Goal: Task Accomplishment & Management: Use online tool/utility

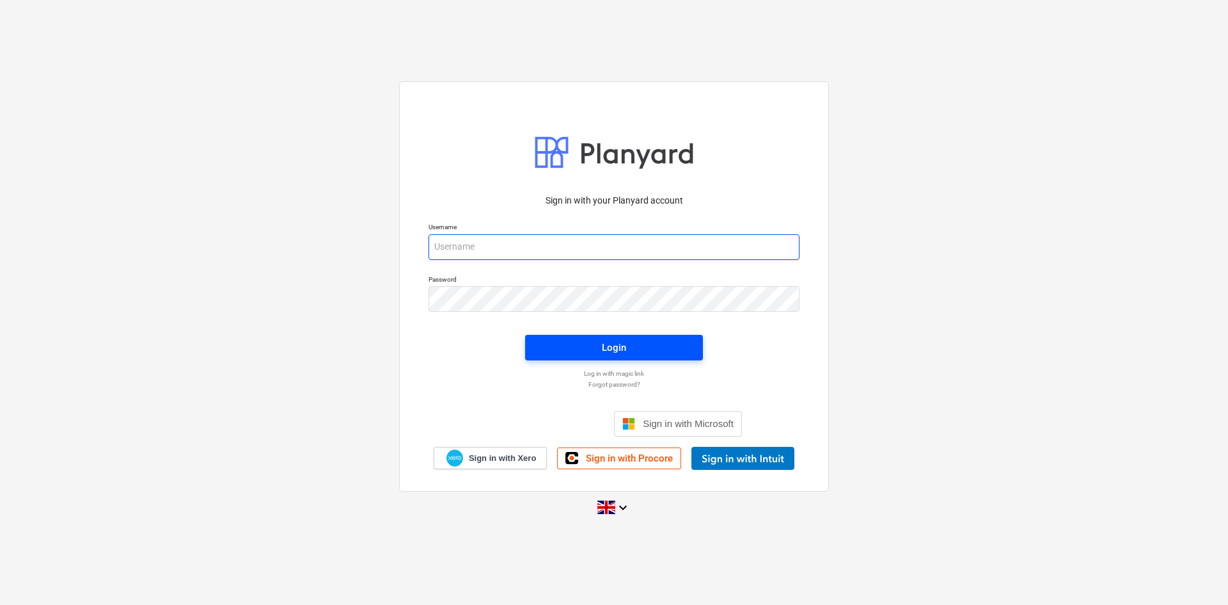
type input "[PERSON_NAME][EMAIL_ADDRESS][PERSON_NAME][DOMAIN_NAME]"
click at [637, 337] on button "Login" at bounding box center [614, 348] width 178 height 26
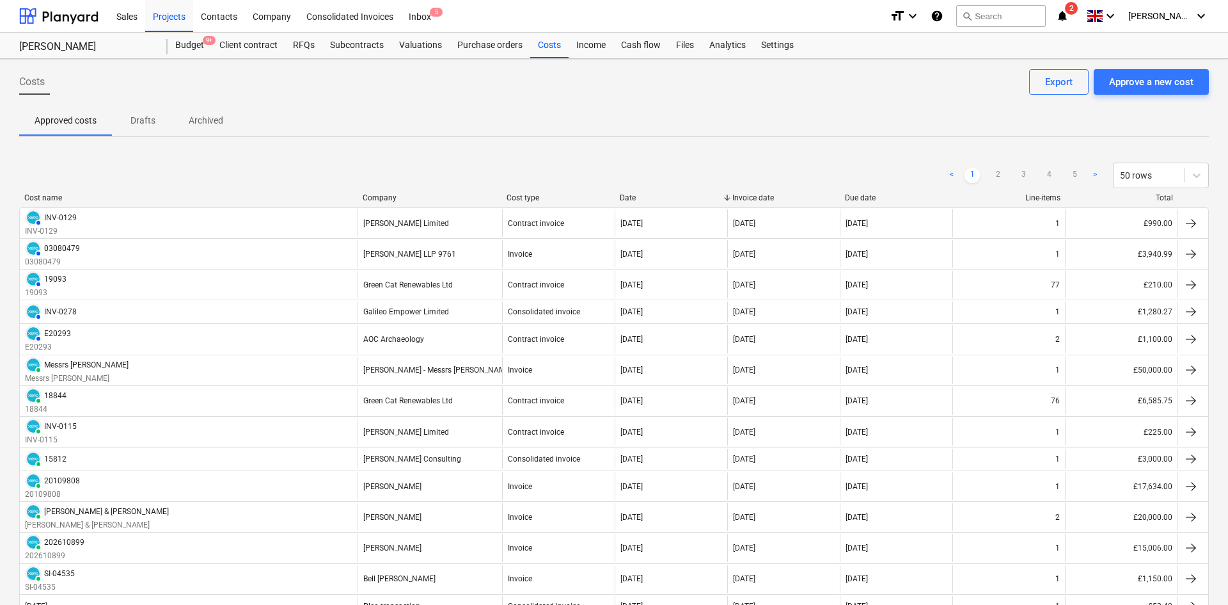
click at [1078, 13] on span "2" at bounding box center [1071, 8] width 13 height 13
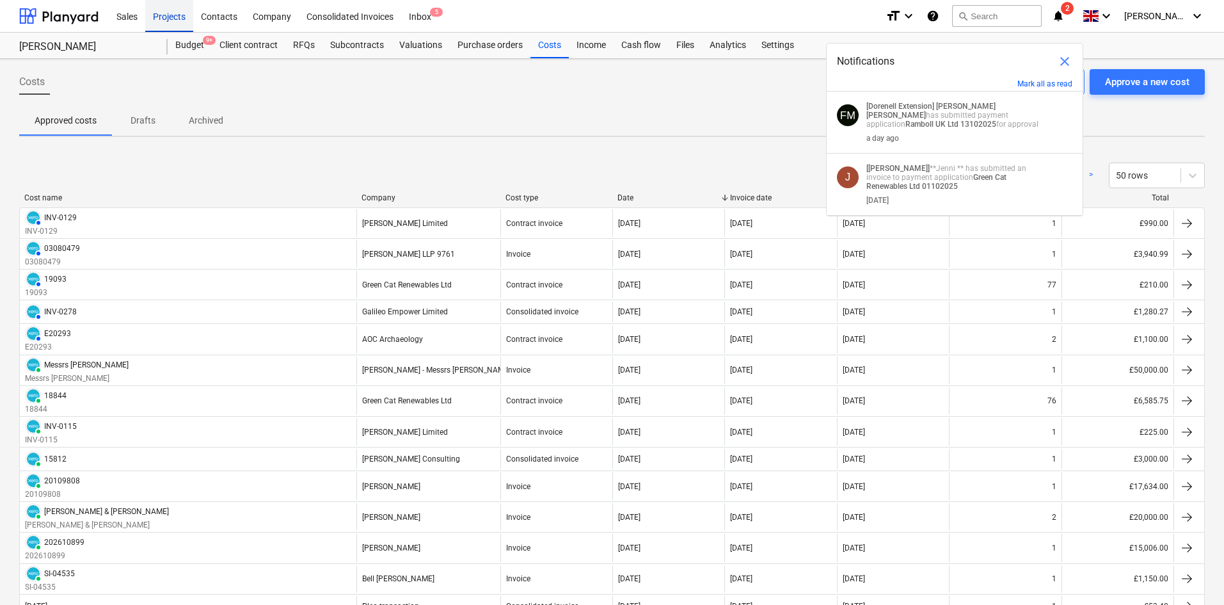
click at [178, 23] on div "Projects" at bounding box center [169, 15] width 48 height 33
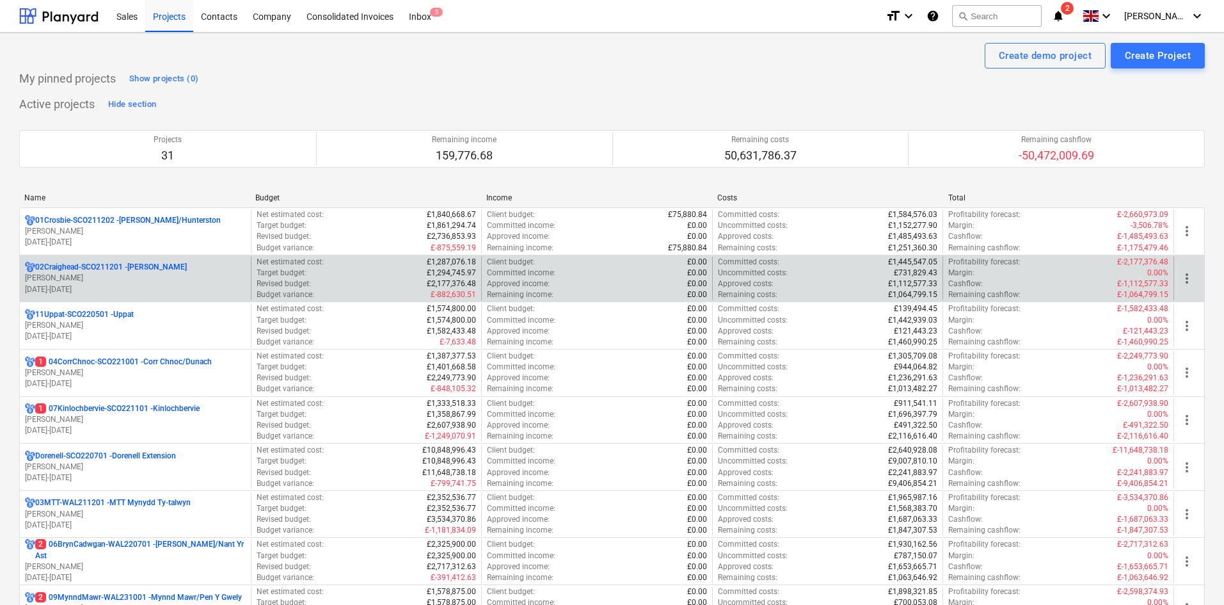
click at [134, 278] on p "[PERSON_NAME]" at bounding box center [135, 278] width 221 height 11
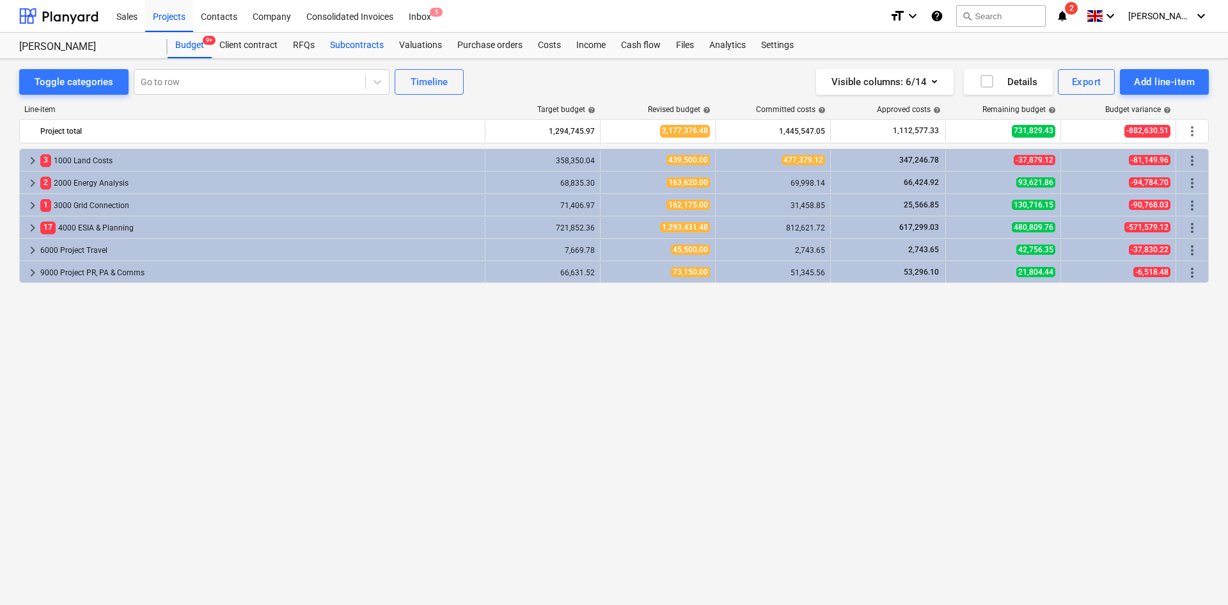
click at [367, 43] on div "Subcontracts" at bounding box center [356, 46] width 69 height 26
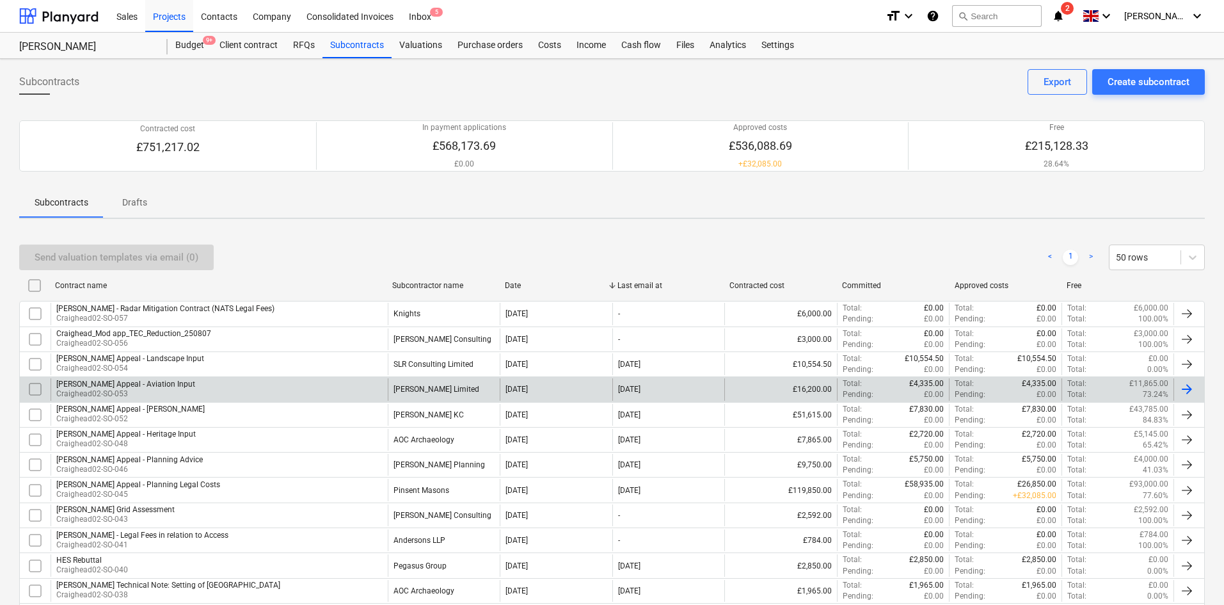
click at [310, 393] on div "[PERSON_NAME] Appeal - Aviation Input Craighead02-SO-053" at bounding box center [219, 389] width 337 height 22
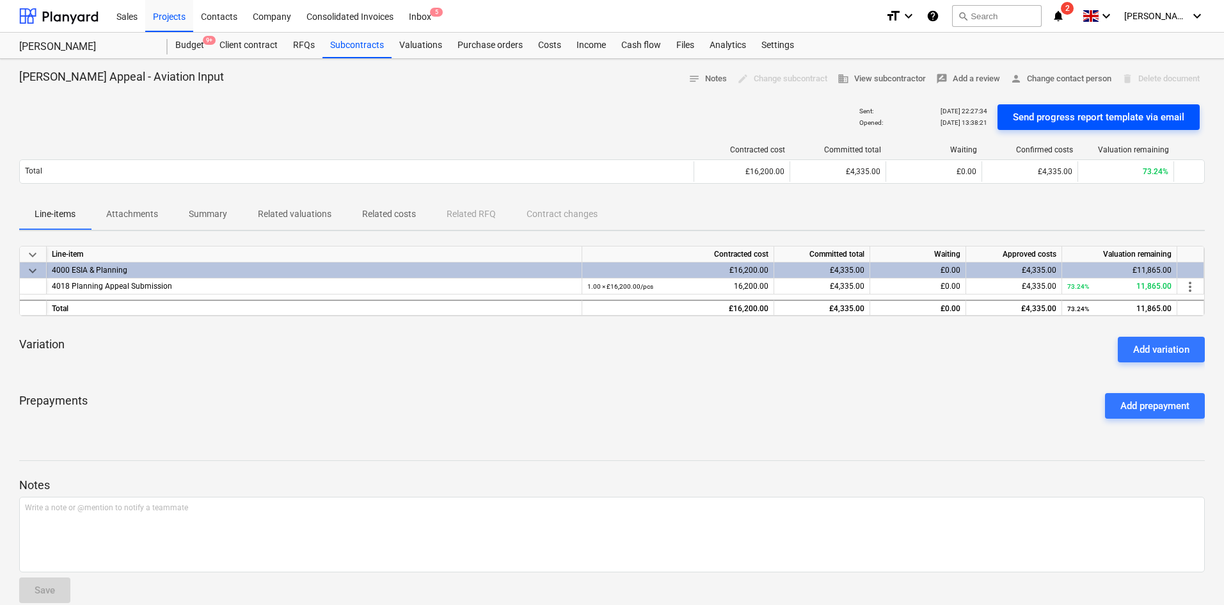
click at [1064, 112] on div "Send progress report template via email" at bounding box center [1098, 117] width 171 height 17
